Goal: Transaction & Acquisition: Book appointment/travel/reservation

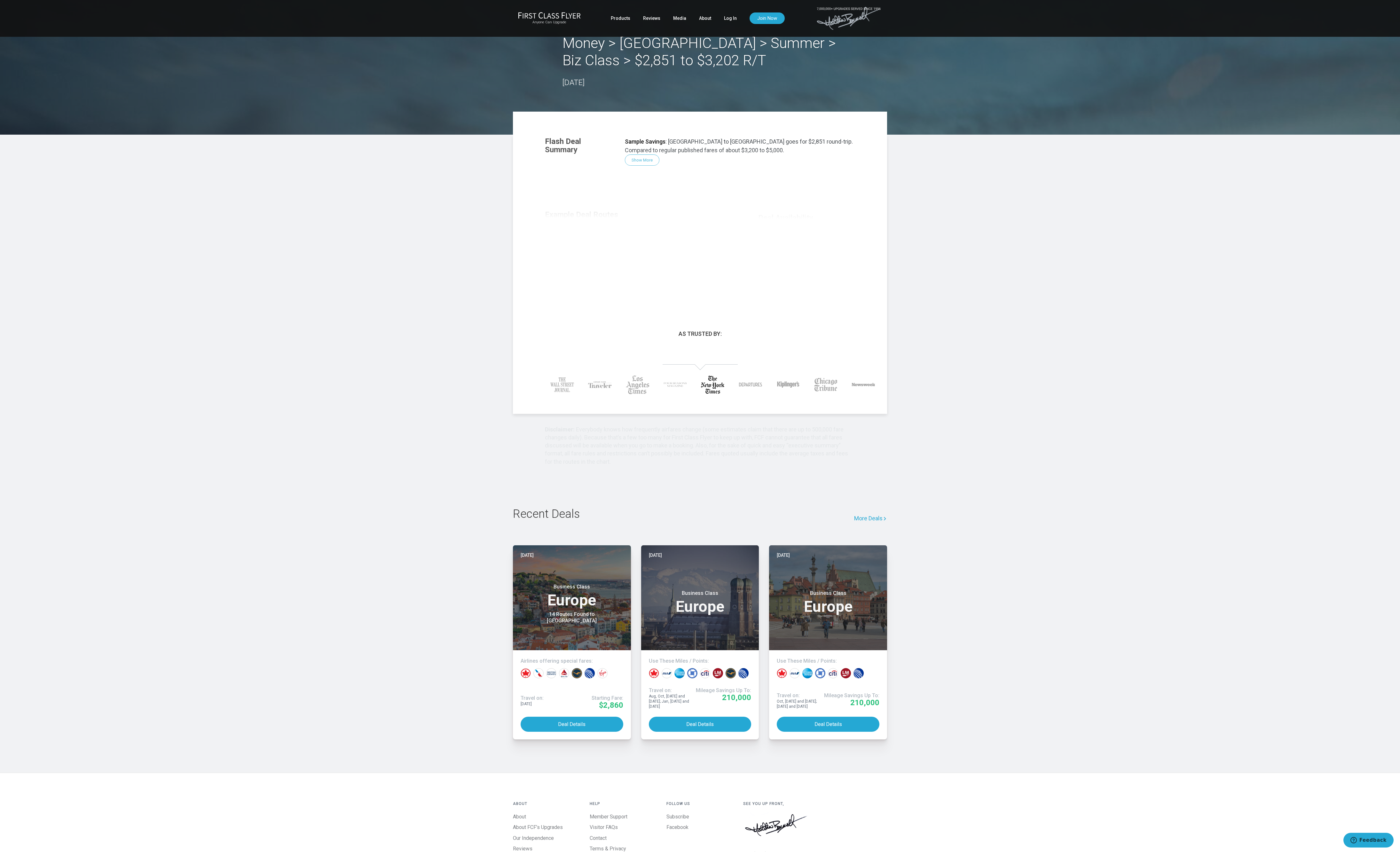
click at [869, 529] on link "More Deals" at bounding box center [871, 518] width 33 height 21
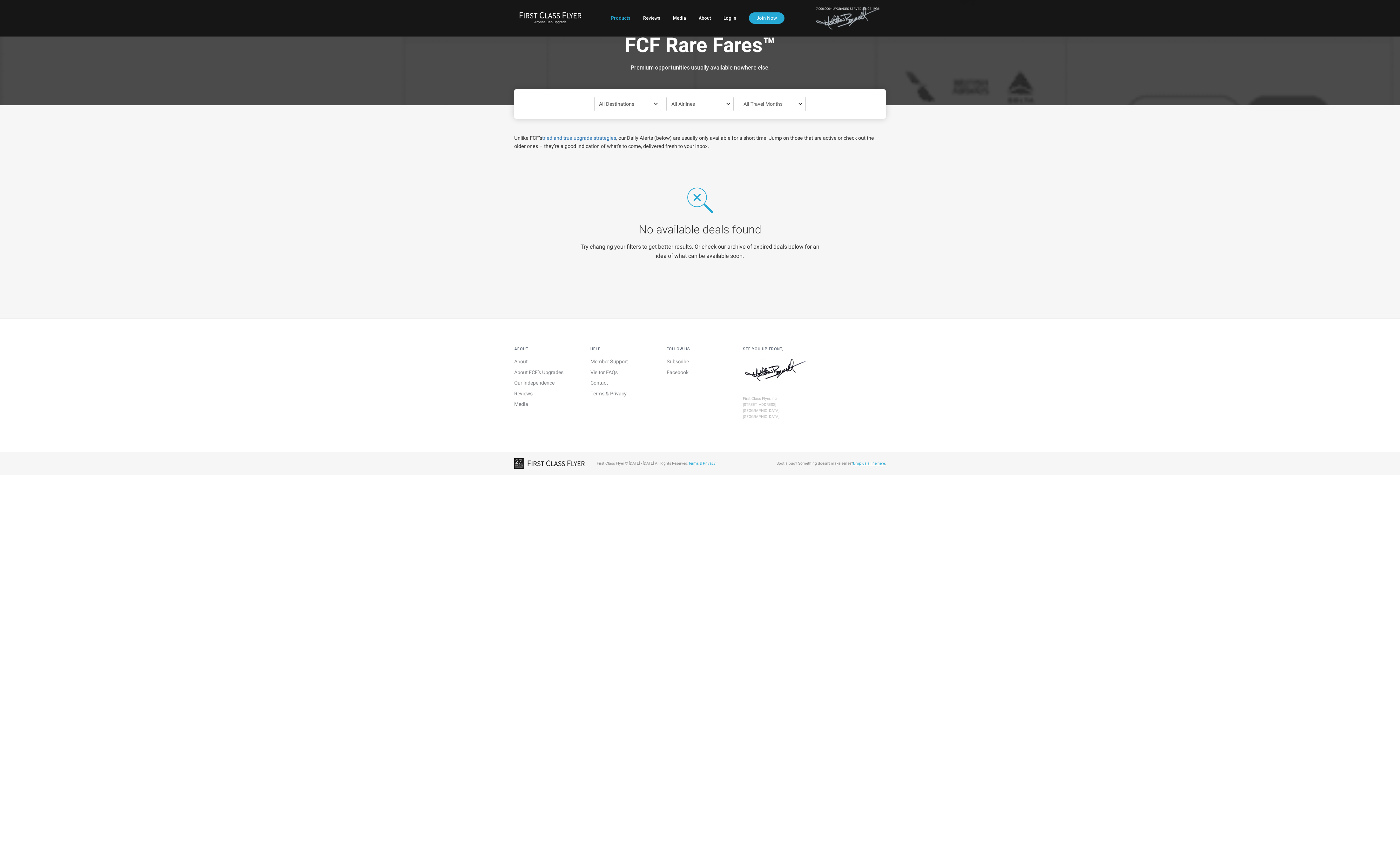
click at [611, 20] on link "Products" at bounding box center [621, 18] width 20 height 11
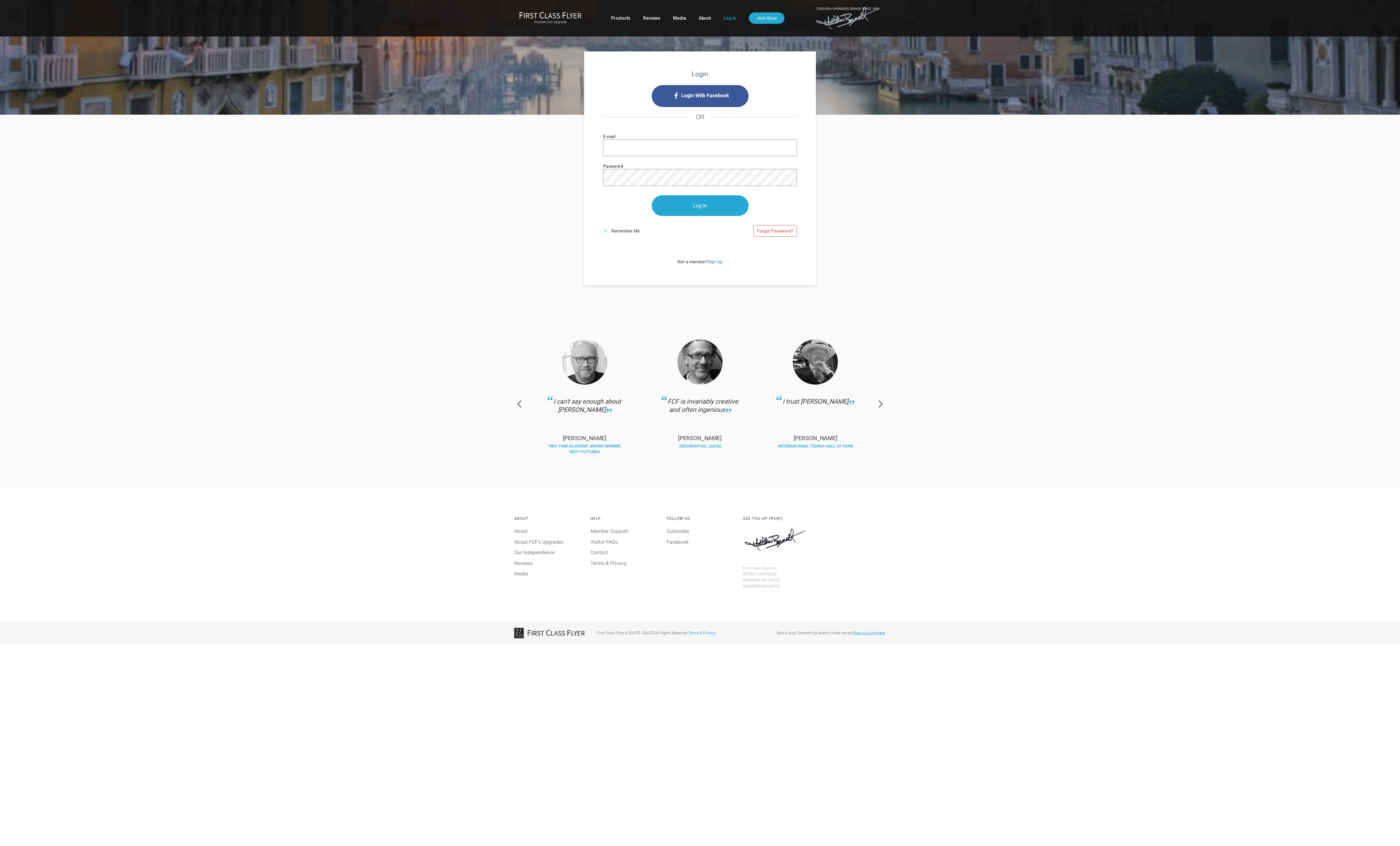
type input "bill@bodyglide.com"
click at [700, 206] on input "Log In" at bounding box center [700, 205] width 97 height 21
type input "[EMAIL_ADDRESS][DOMAIN_NAME]"
click at [708, 209] on input "Log In" at bounding box center [700, 205] width 97 height 21
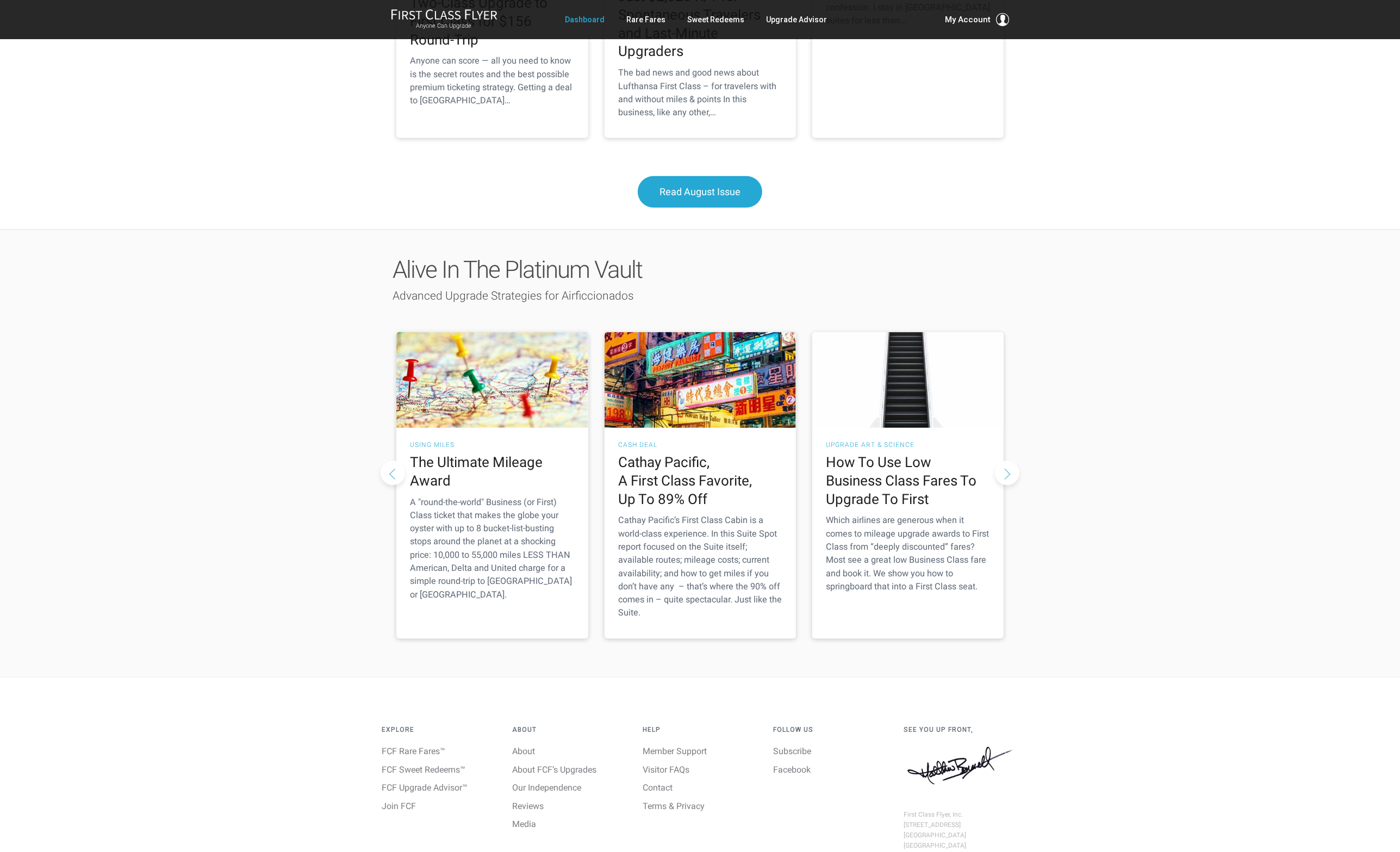
scroll to position [1312, 0]
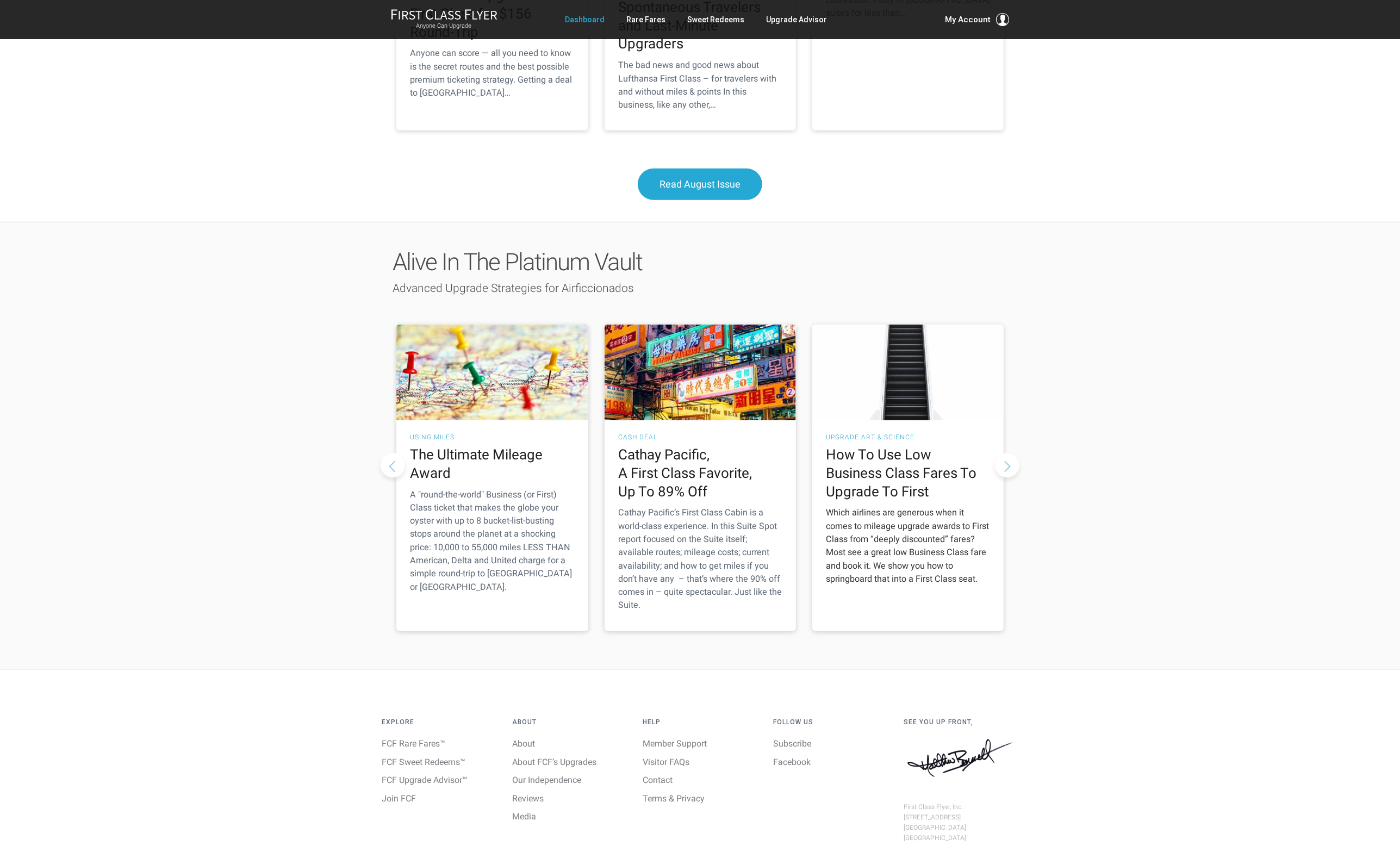
click at [894, 446] on h2 "How To Use Low Business Class Fares To Upgrade To First" at bounding box center [908, 473] width 164 height 55
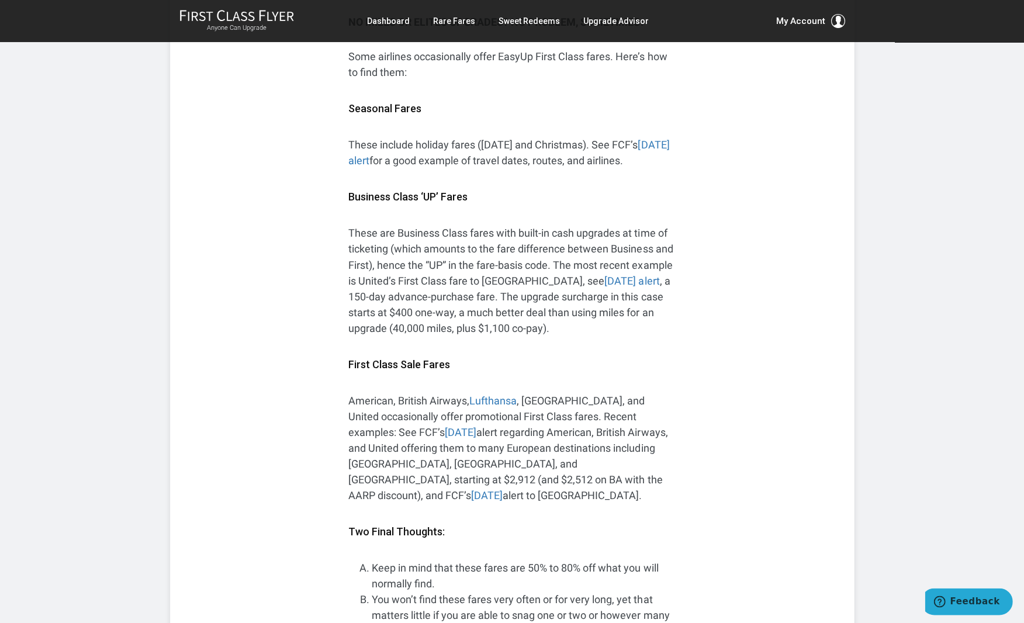
scroll to position [1669, 0]
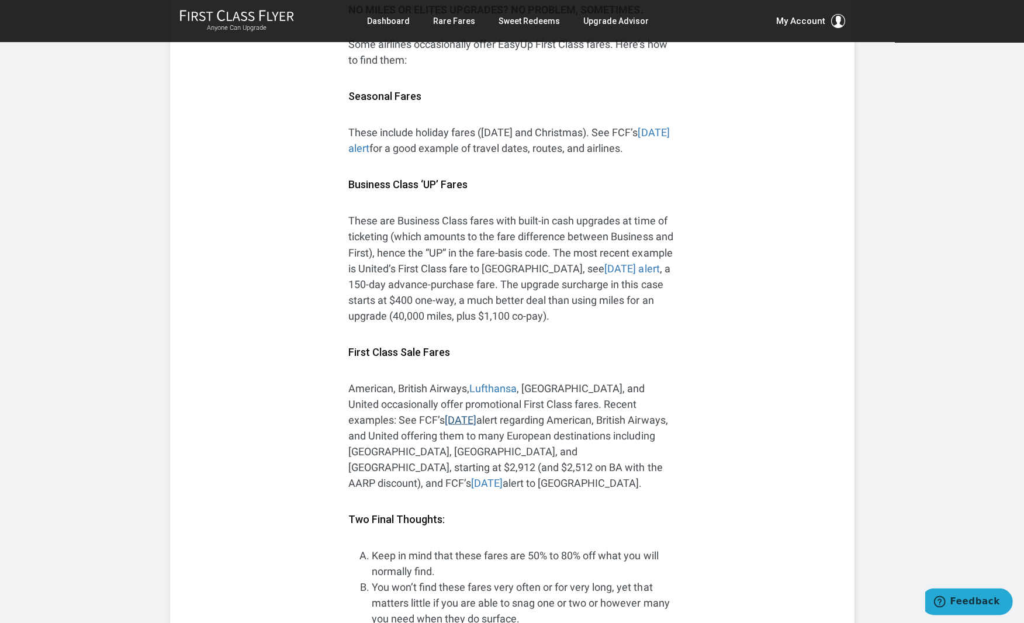
click at [476, 413] on link "[DATE]" at bounding box center [461, 419] width 32 height 12
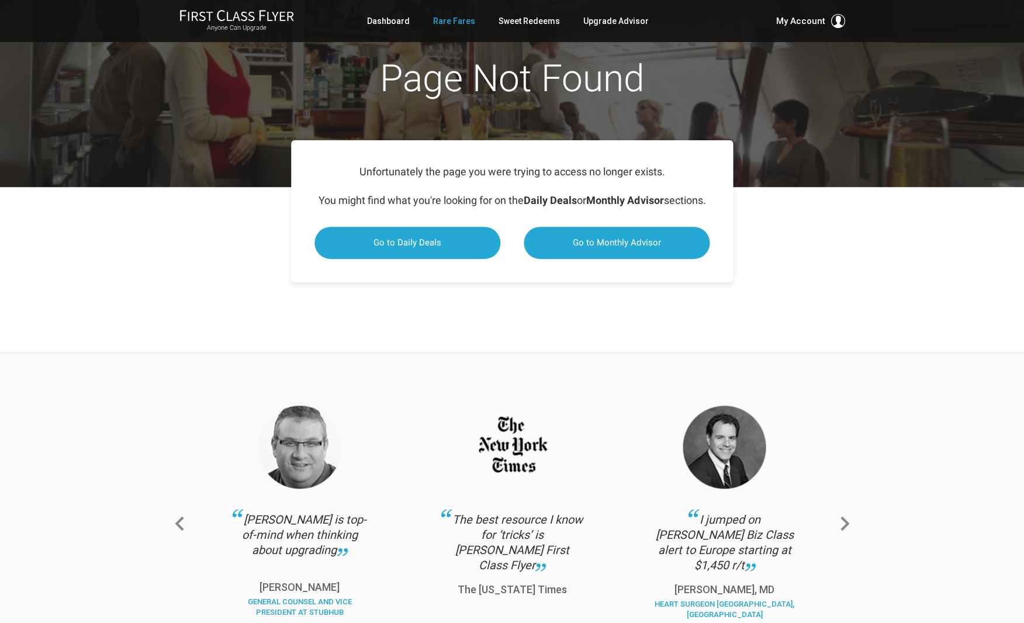
click at [454, 19] on link "Rare Fares" at bounding box center [454, 21] width 42 height 21
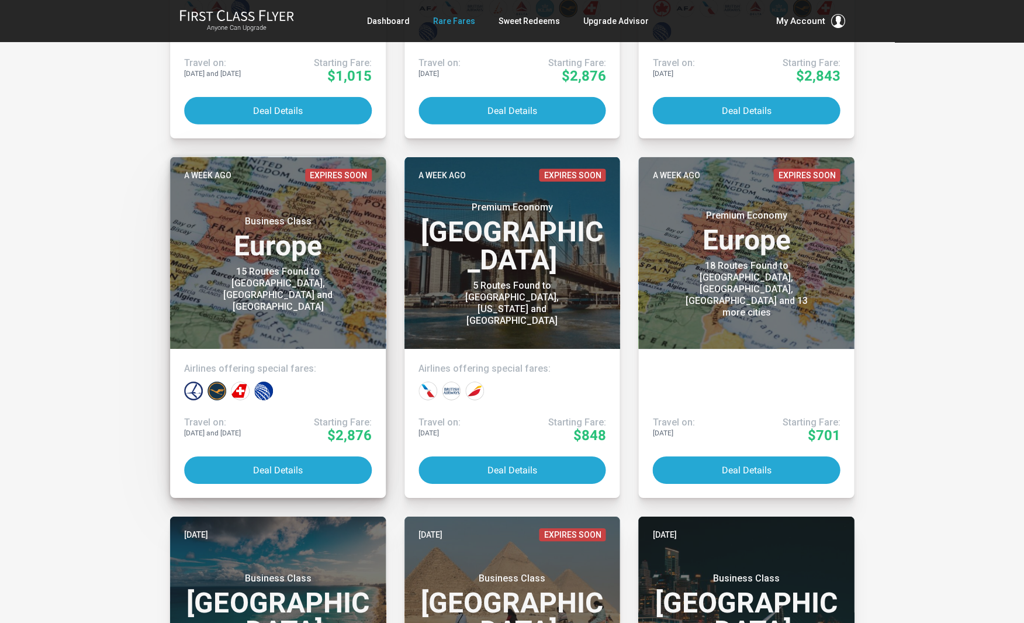
scroll to position [898, 0]
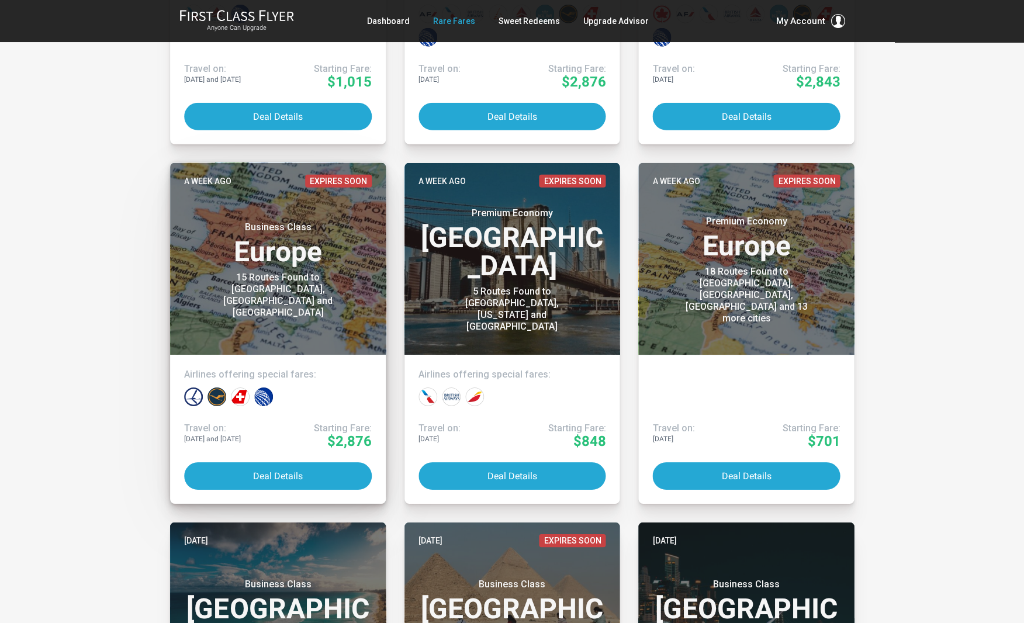
click at [283, 266] on h3 "Business Class Europe" at bounding box center [278, 243] width 188 height 44
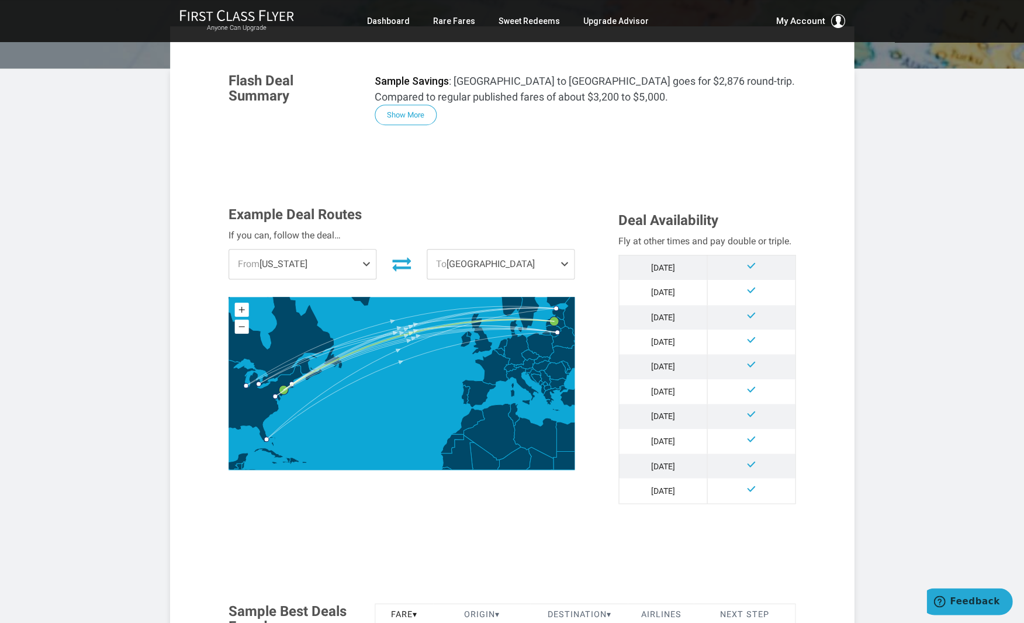
scroll to position [190, 0]
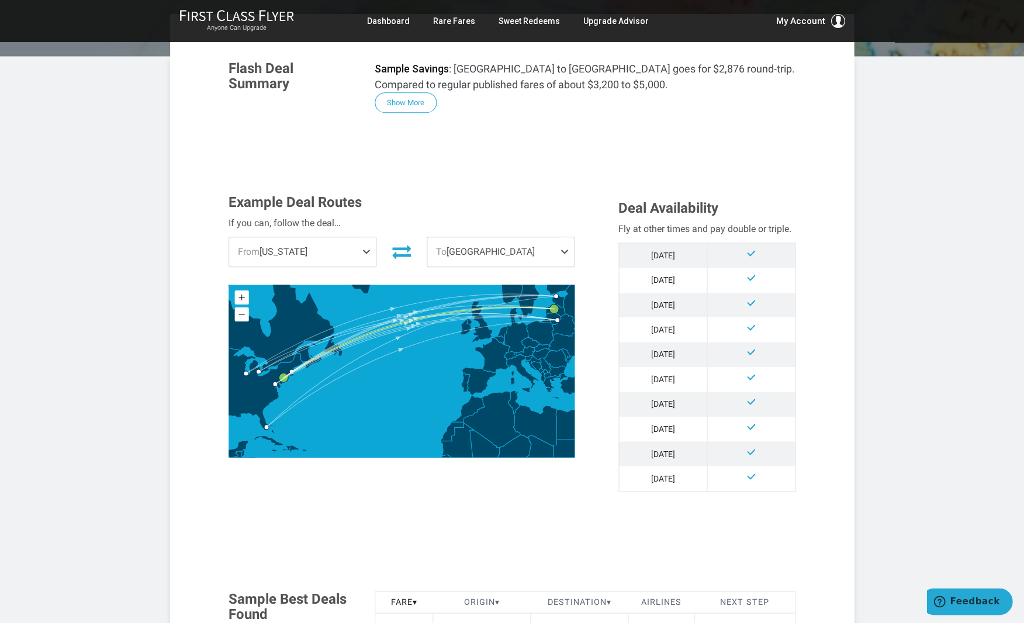
click at [565, 247] on span at bounding box center [567, 251] width 14 height 29
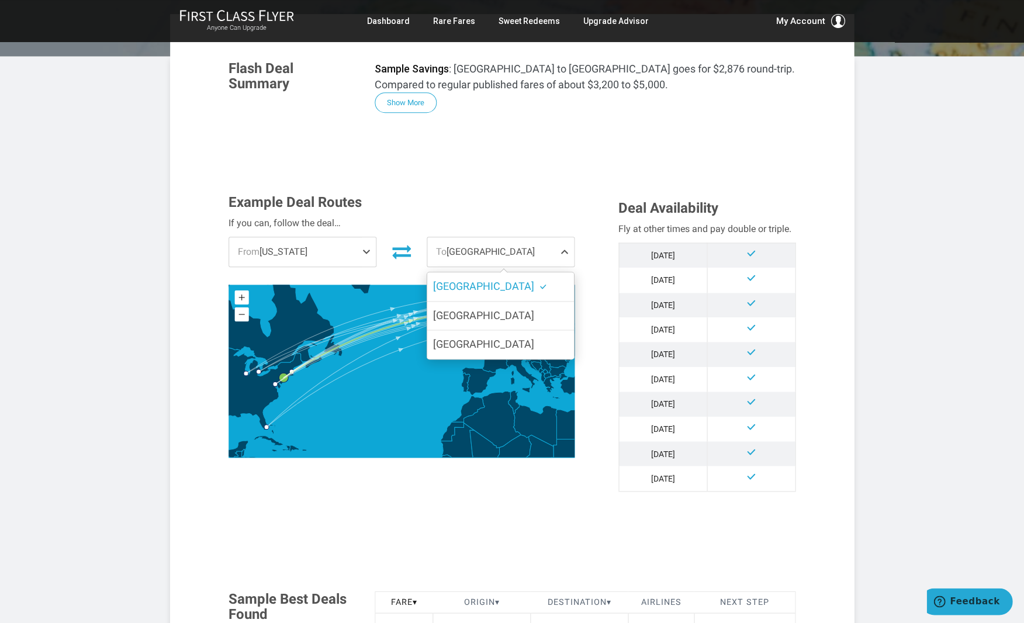
click at [565, 247] on span at bounding box center [567, 251] width 14 height 29
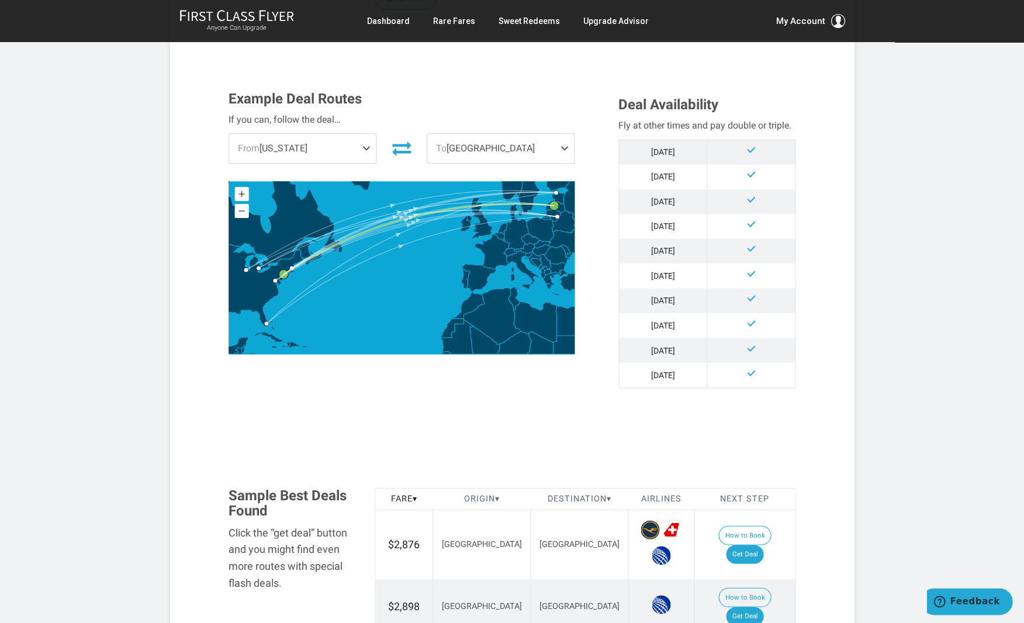
scroll to position [288, 0]
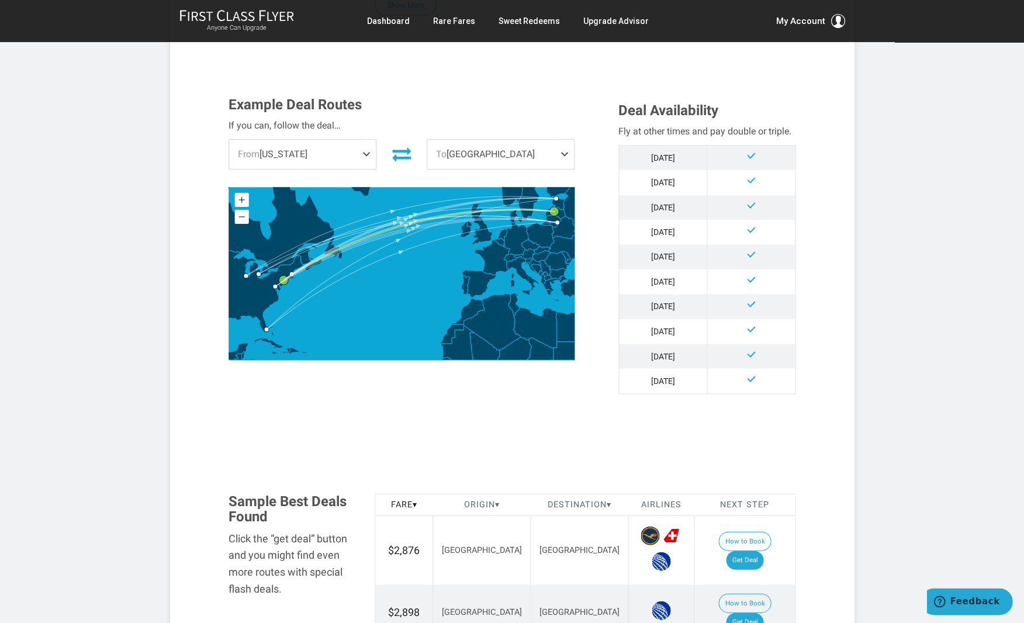
click at [673, 154] on td "[DATE]" at bounding box center [662, 157] width 88 height 25
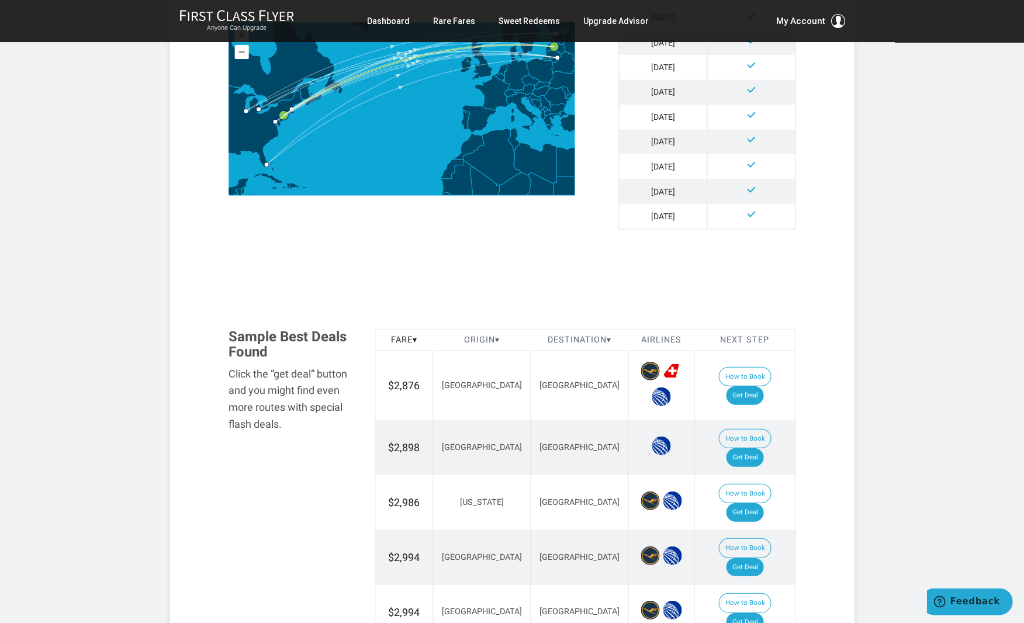
scroll to position [465, 0]
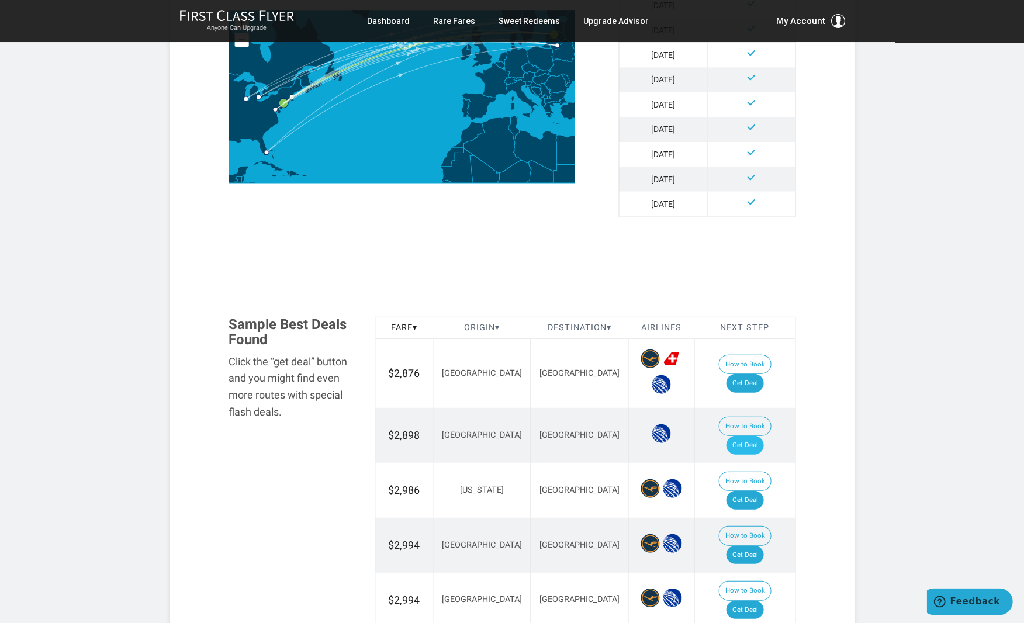
click at [753, 435] on link "Get Deal" at bounding box center [744, 444] width 37 height 19
